Goal: Check status: Check status

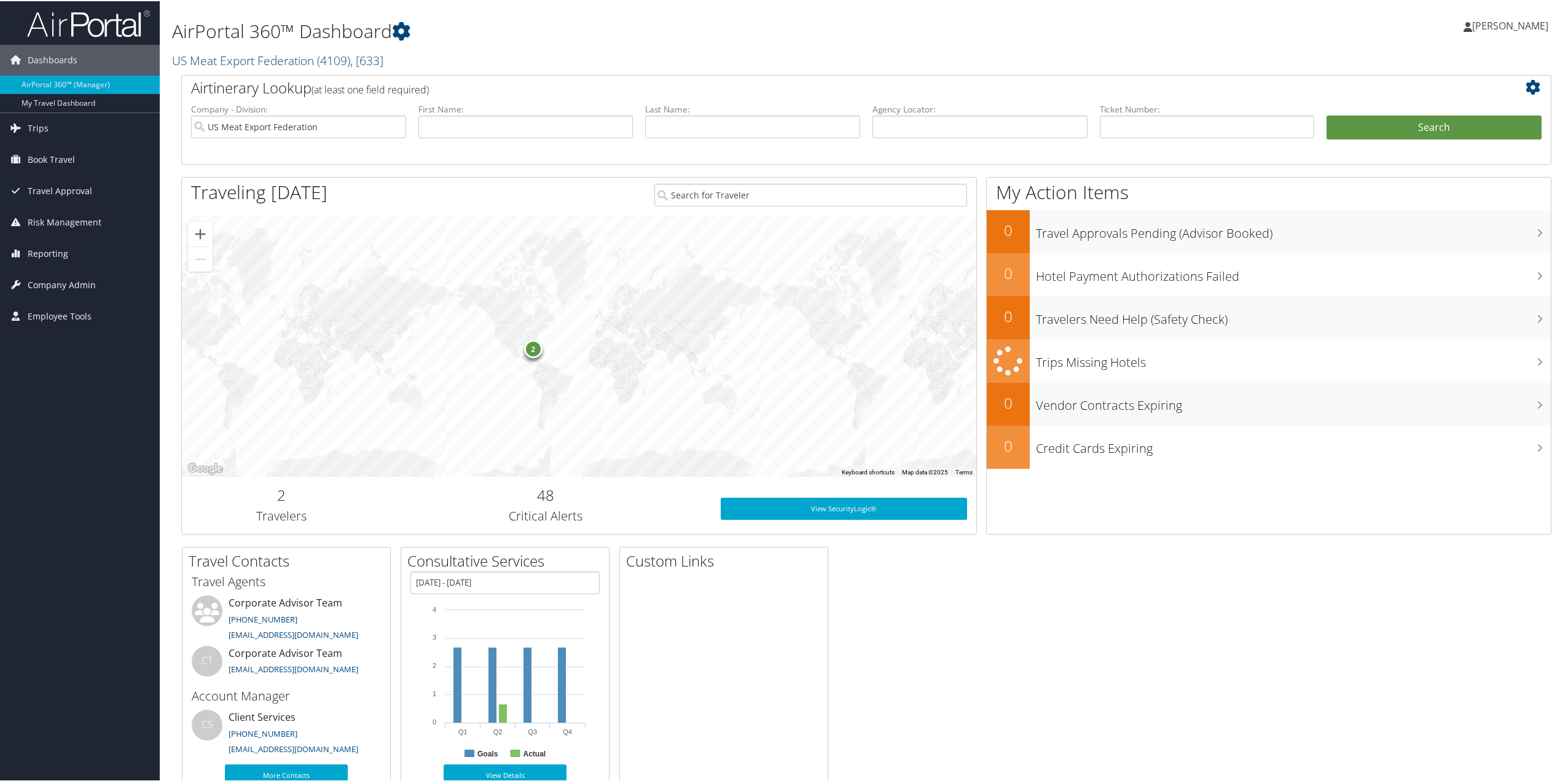
click at [37, 124] on span "Trips" at bounding box center [38, 128] width 21 height 31
click at [56, 150] on link "Airtinerary® Lookup" at bounding box center [80, 151] width 160 height 19
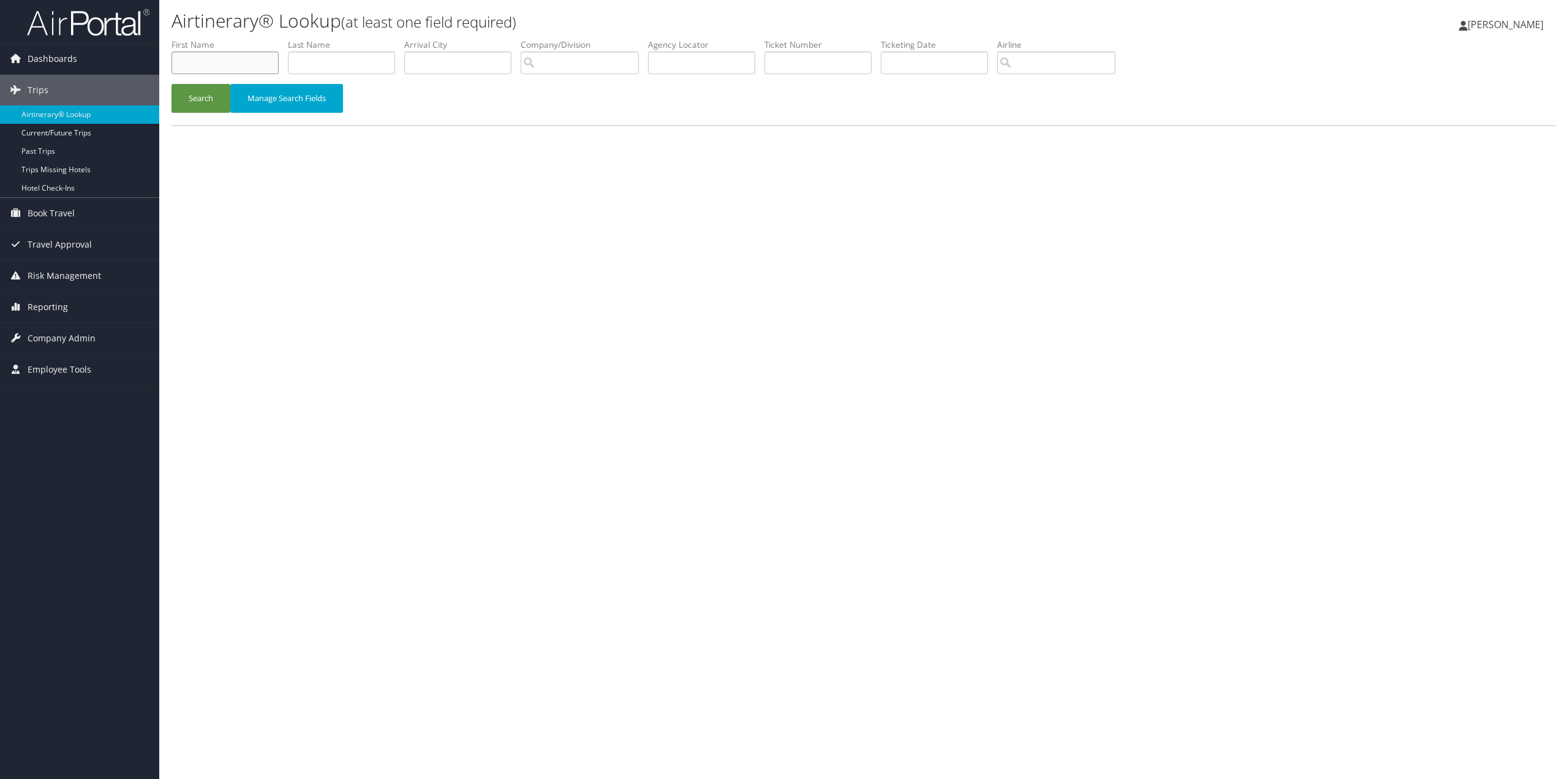
click at [242, 66] on input "text" at bounding box center [225, 62] width 107 height 23
click at [209, 100] on button "Search" at bounding box center [201, 99] width 59 height 29
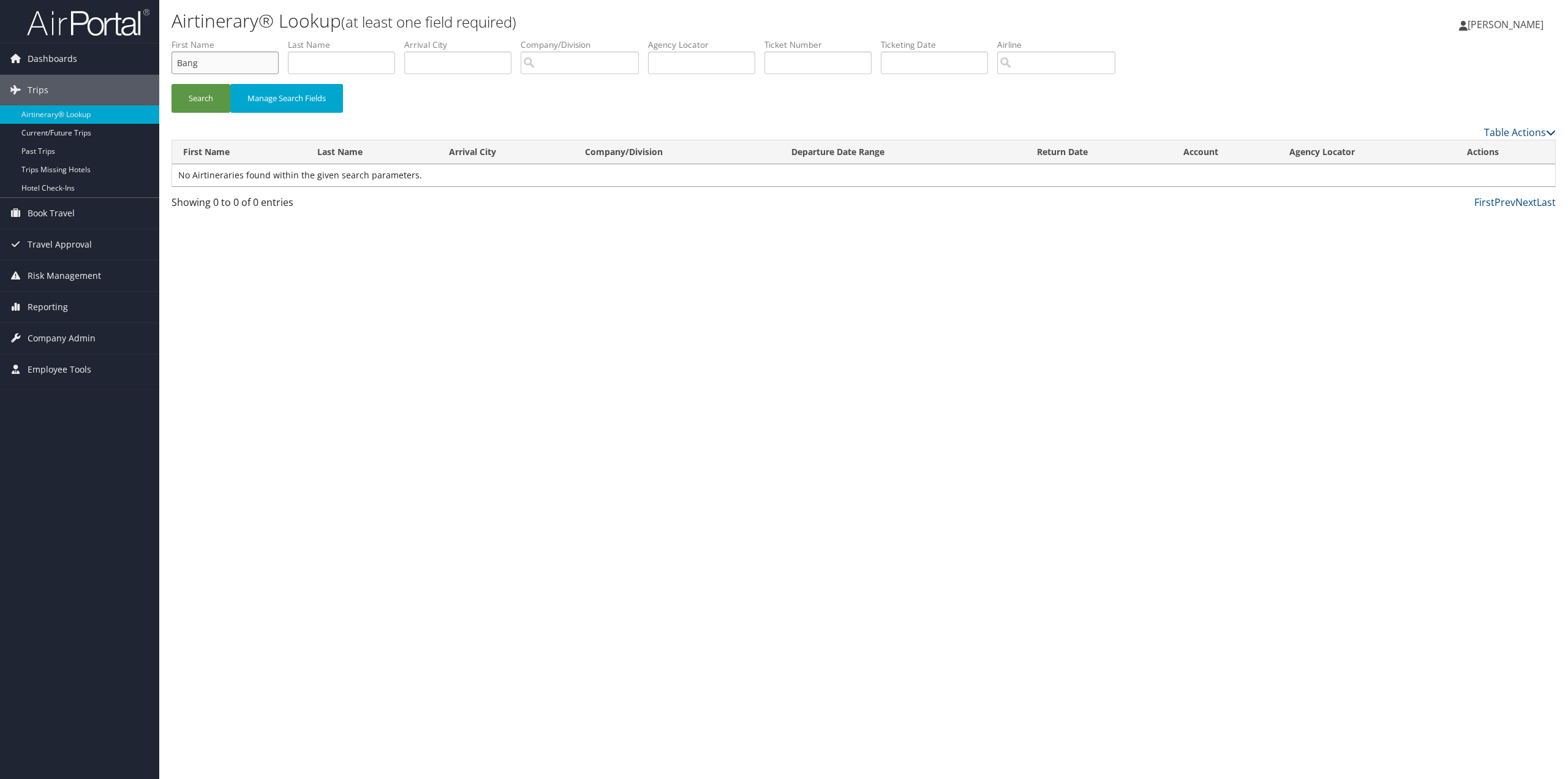
drag, startPoint x: 213, startPoint y: 63, endPoint x: 151, endPoint y: 64, distance: 62.0
click at [152, 63] on div "Dashboards AirPortal 360™ (Manager) My Travel Dashboard Trips Airtinerary® Look…" at bounding box center [784, 389] width 1568 height 779
type input "Heidi"
click at [294, 58] on input "text" at bounding box center [341, 62] width 107 height 23
type input "Bang"
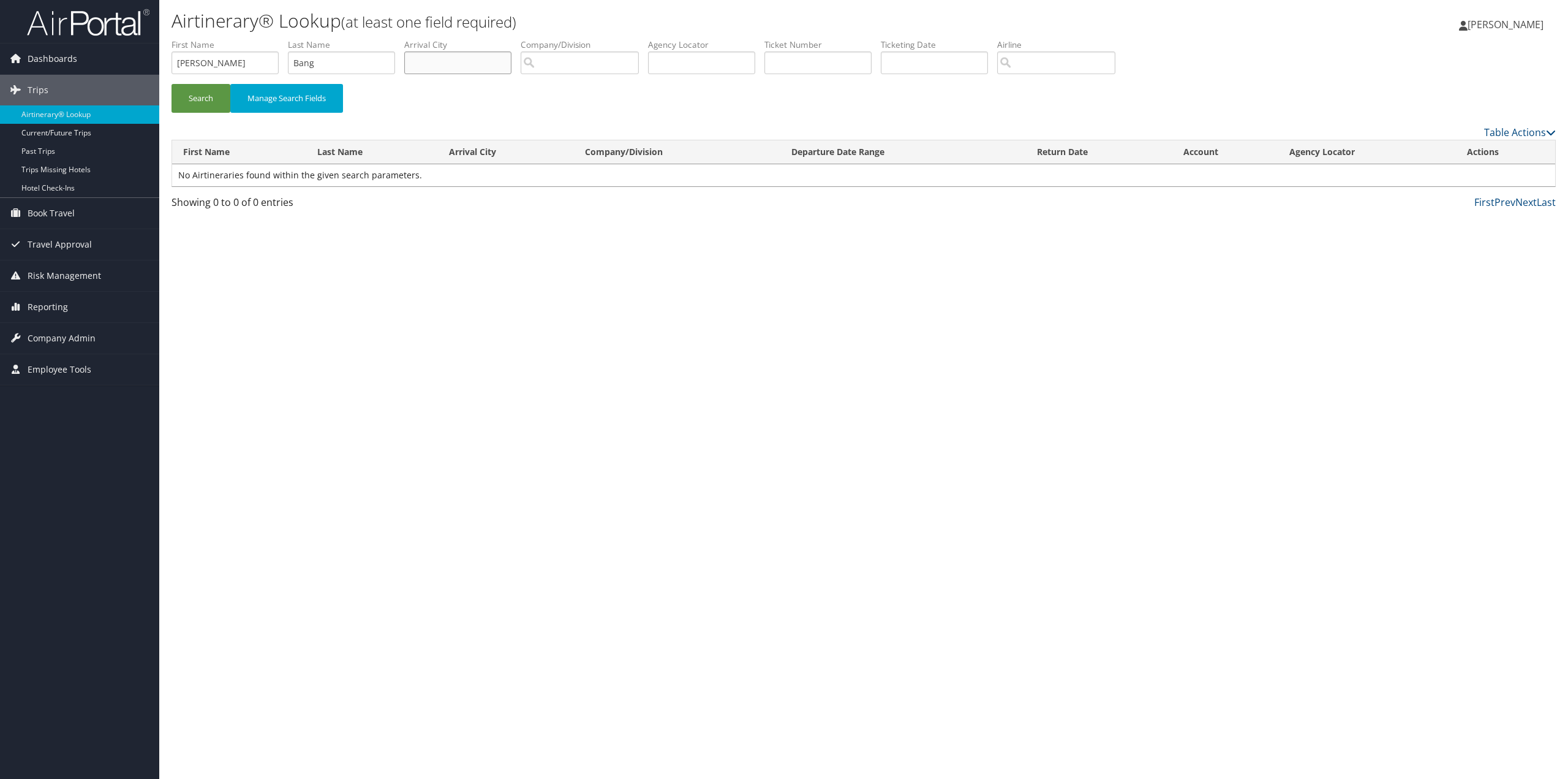
click at [430, 64] on input "text" at bounding box center [458, 62] width 107 height 23
type input "Miami"
click at [208, 93] on button "Search" at bounding box center [201, 99] width 59 height 29
click at [1475, 175] on link "View" at bounding box center [1473, 175] width 19 height 11
click at [207, 62] on input "Heidi" at bounding box center [225, 62] width 107 height 23
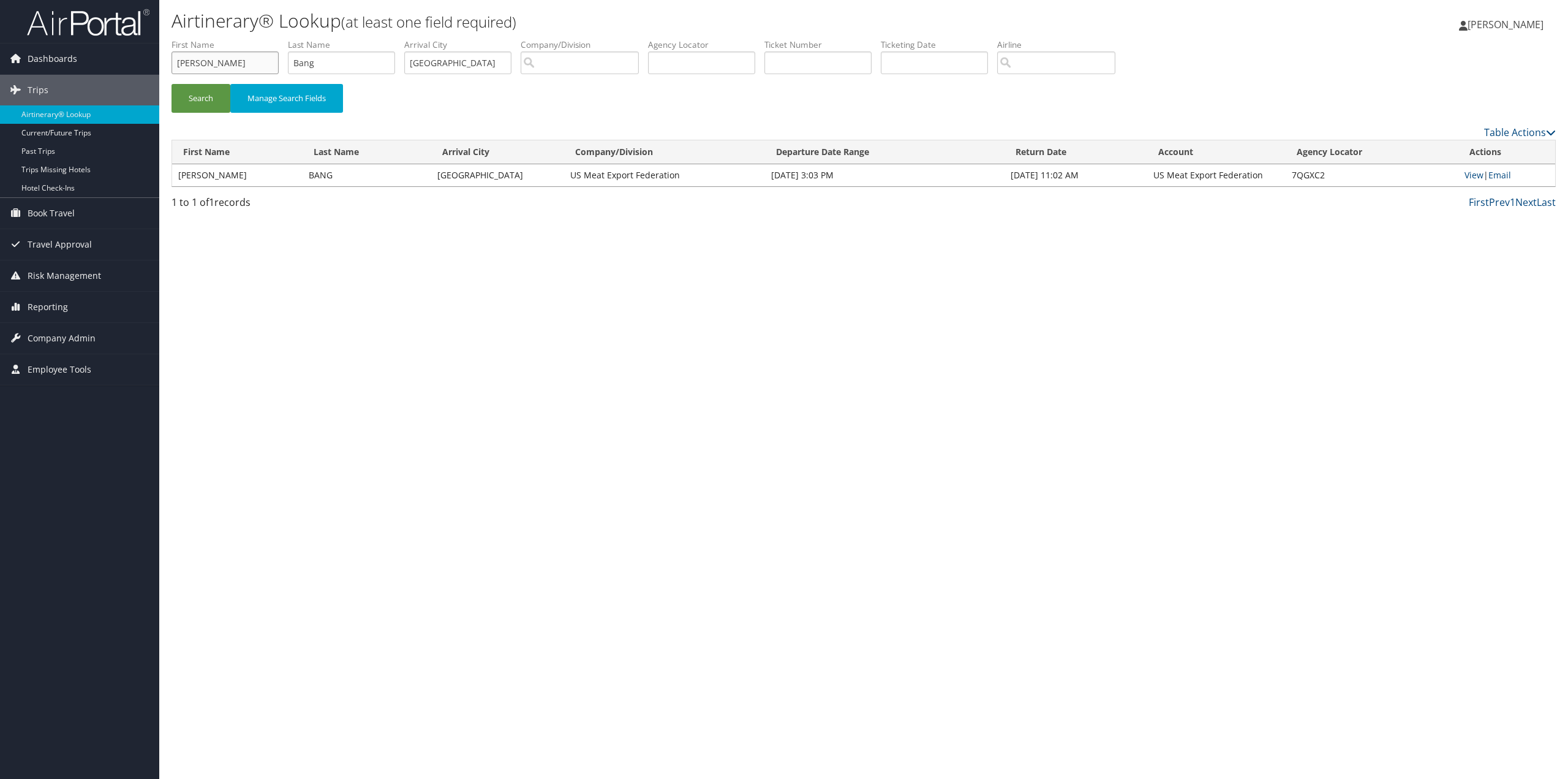
click at [207, 62] on input "Heidi" at bounding box center [225, 62] width 107 height 23
type input "Courtney"
type input "Heller"
drag, startPoint x: 448, startPoint y: 64, endPoint x: 392, endPoint y: 55, distance: 56.7
click at [392, 39] on ul "First Name Courtney Last Name Heller Departure City Arrival City Miami Company/…" at bounding box center [864, 39] width 1384 height 0
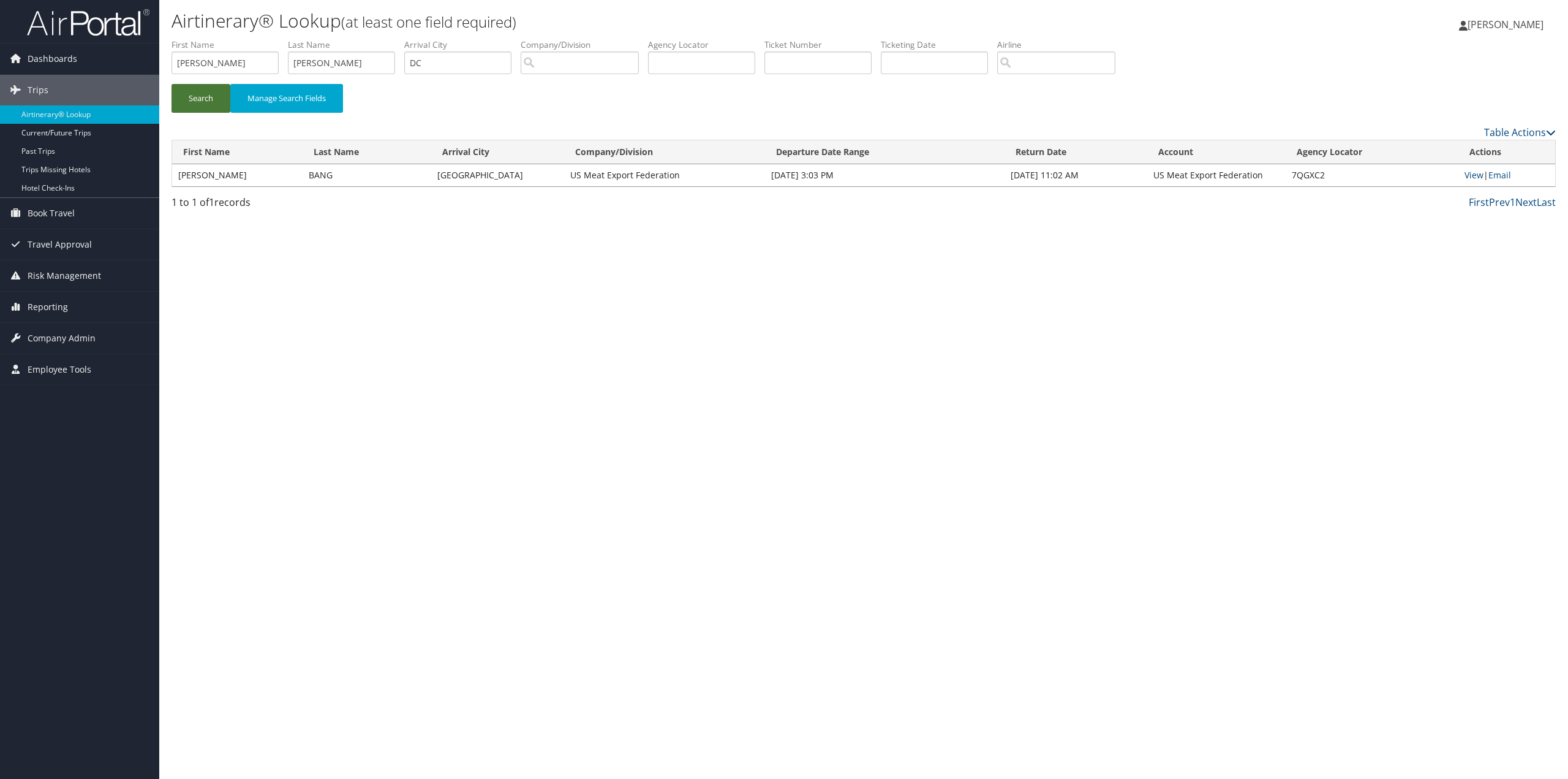
click at [202, 101] on button "Search" at bounding box center [201, 99] width 59 height 29
click at [436, 64] on input "DC" at bounding box center [458, 62] width 107 height 23
type input "D"
click at [1024, 59] on input "search" at bounding box center [1056, 62] width 118 height 23
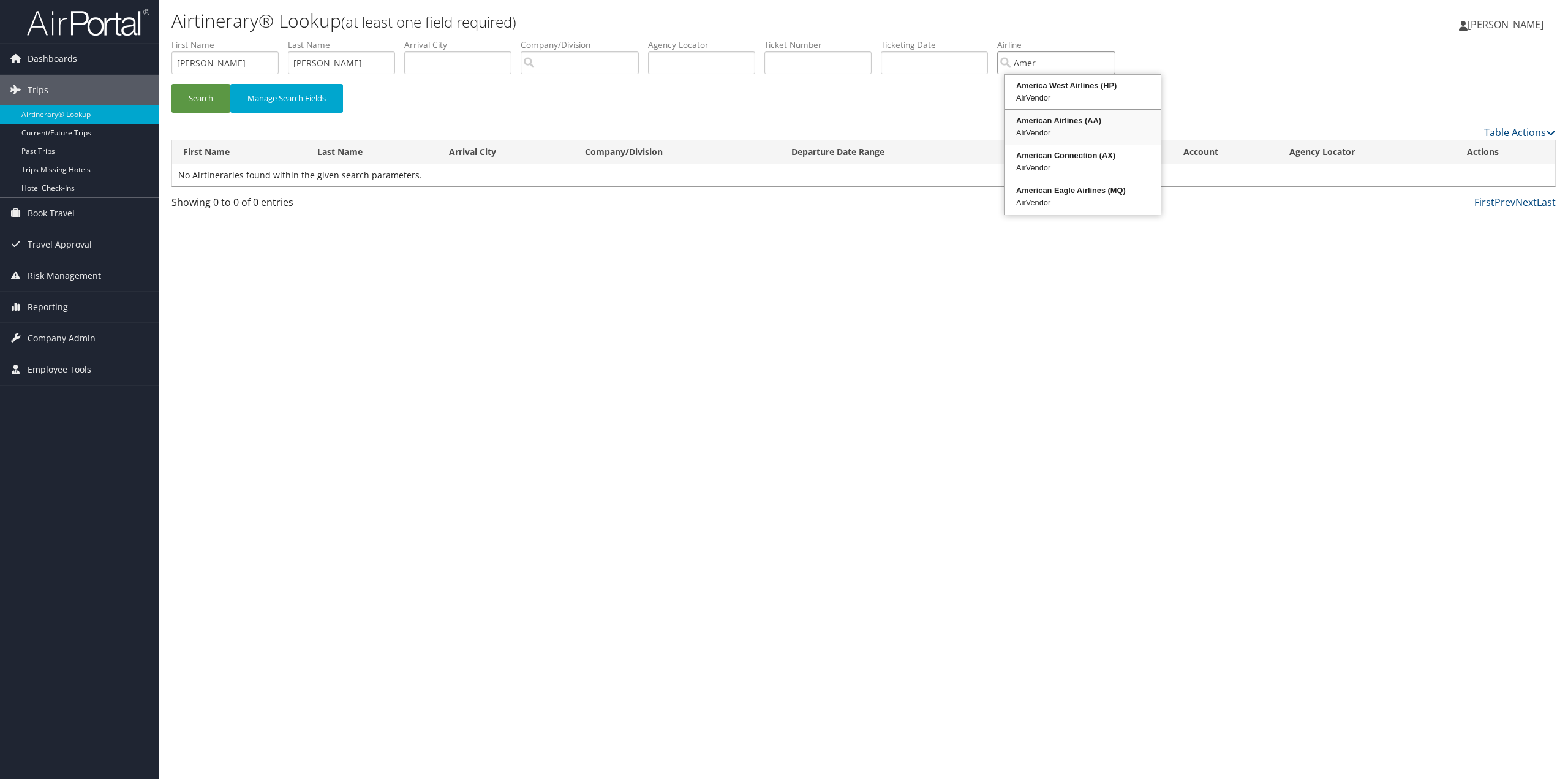
click at [1045, 122] on div "American Airlines (AA)" at bounding box center [1083, 120] width 152 height 12
type input "American Airlines"
click at [196, 104] on button "Search" at bounding box center [201, 99] width 59 height 29
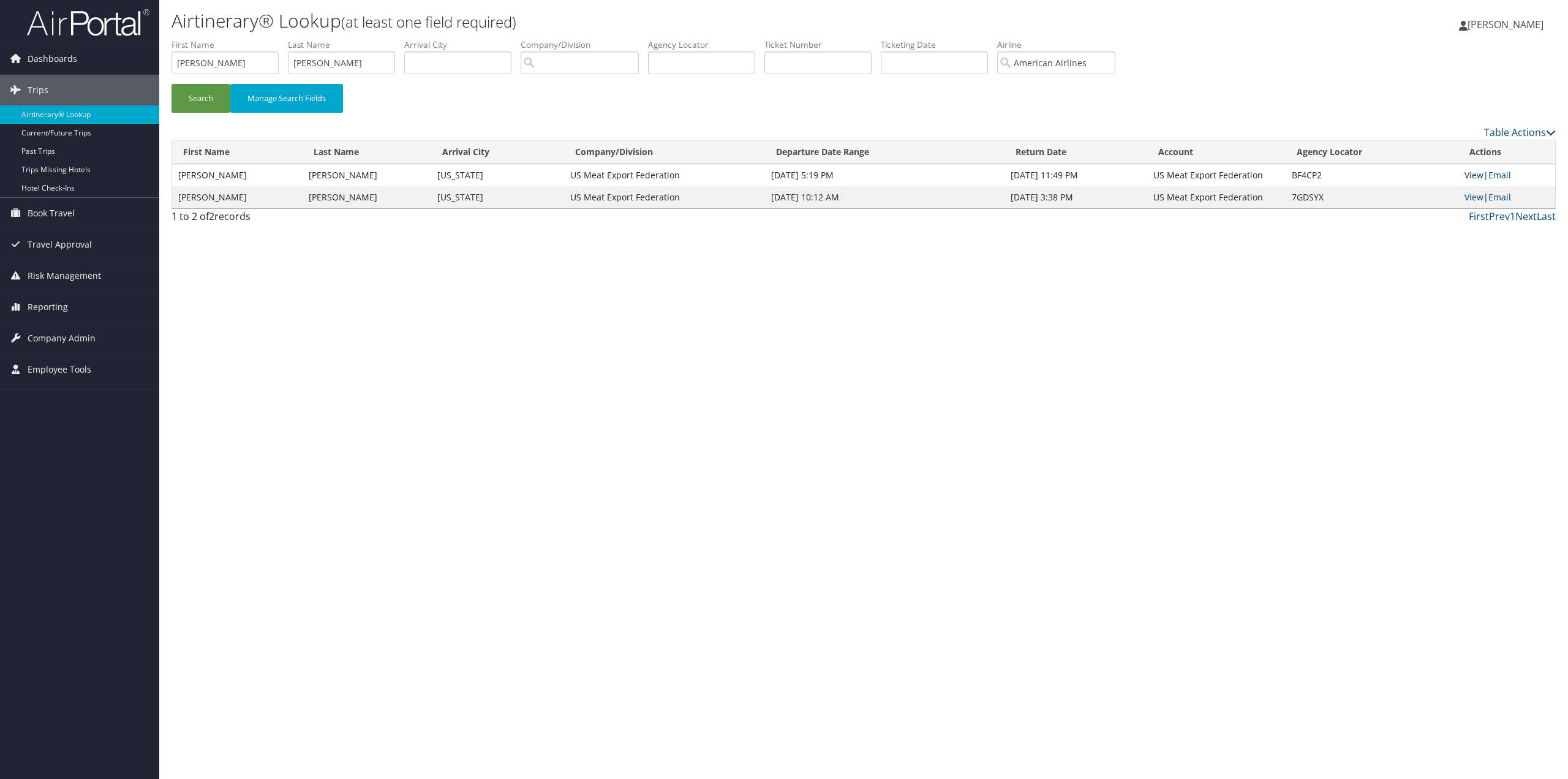
click at [1468, 171] on link "View" at bounding box center [1473, 175] width 19 height 11
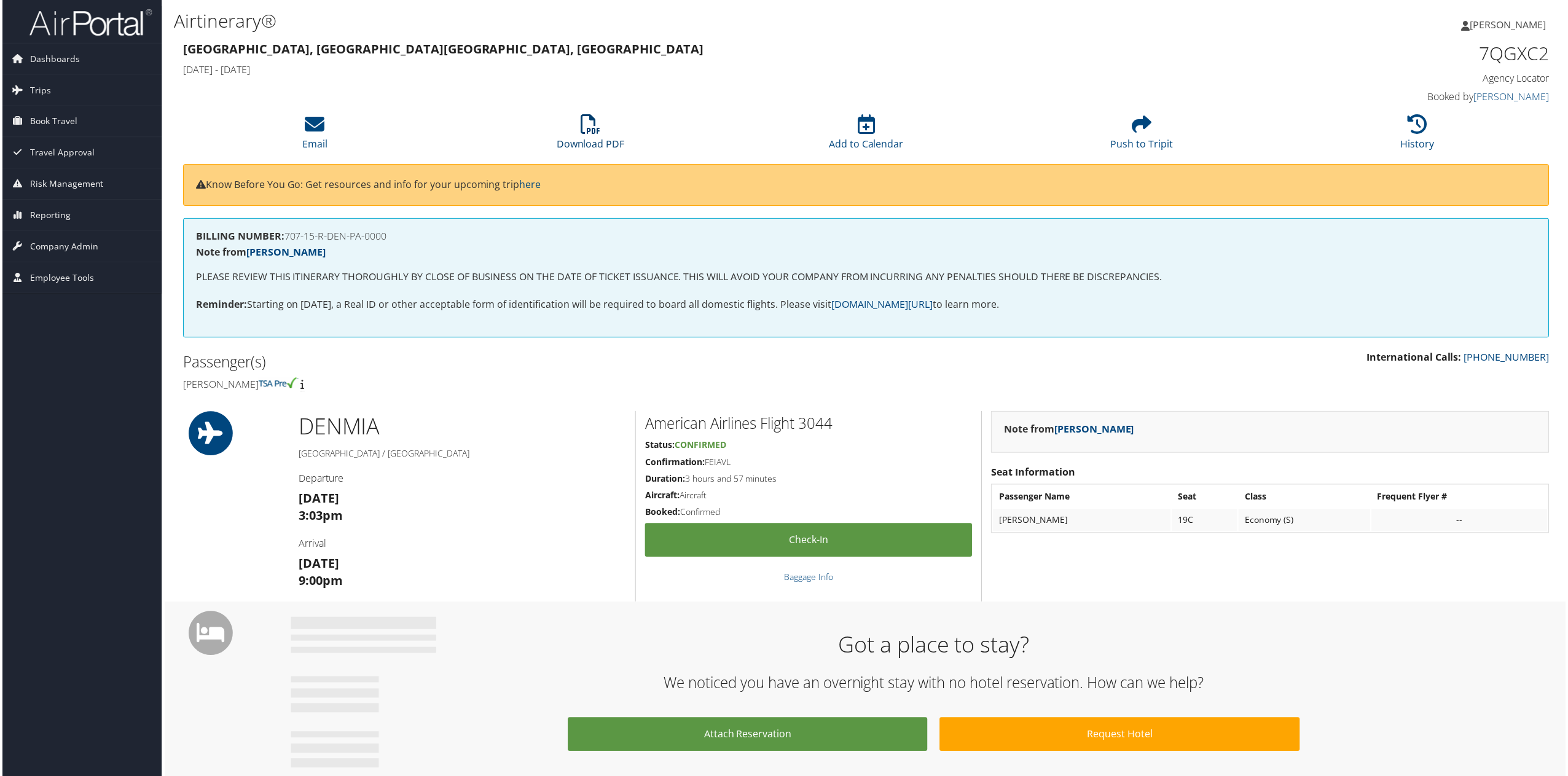
click at [594, 133] on icon at bounding box center [589, 124] width 20 height 20
click at [593, 135] on icon at bounding box center [589, 124] width 20 height 20
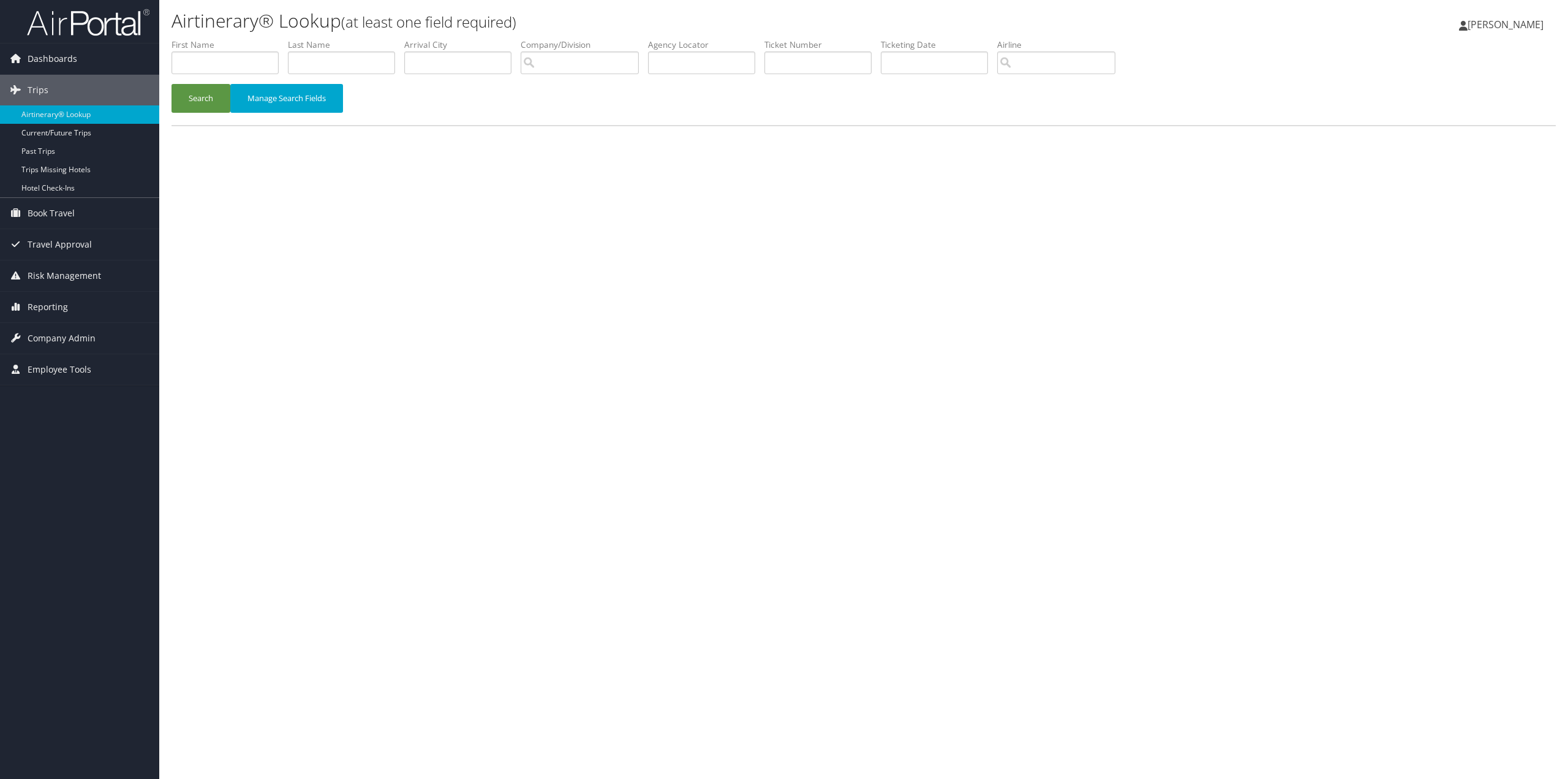
click at [1488, 24] on span "[PERSON_NAME]" at bounding box center [1506, 24] width 76 height 14
click at [1429, 206] on link "Sign Out" at bounding box center [1474, 200] width 137 height 21
